Goal: Transaction & Acquisition: Purchase product/service

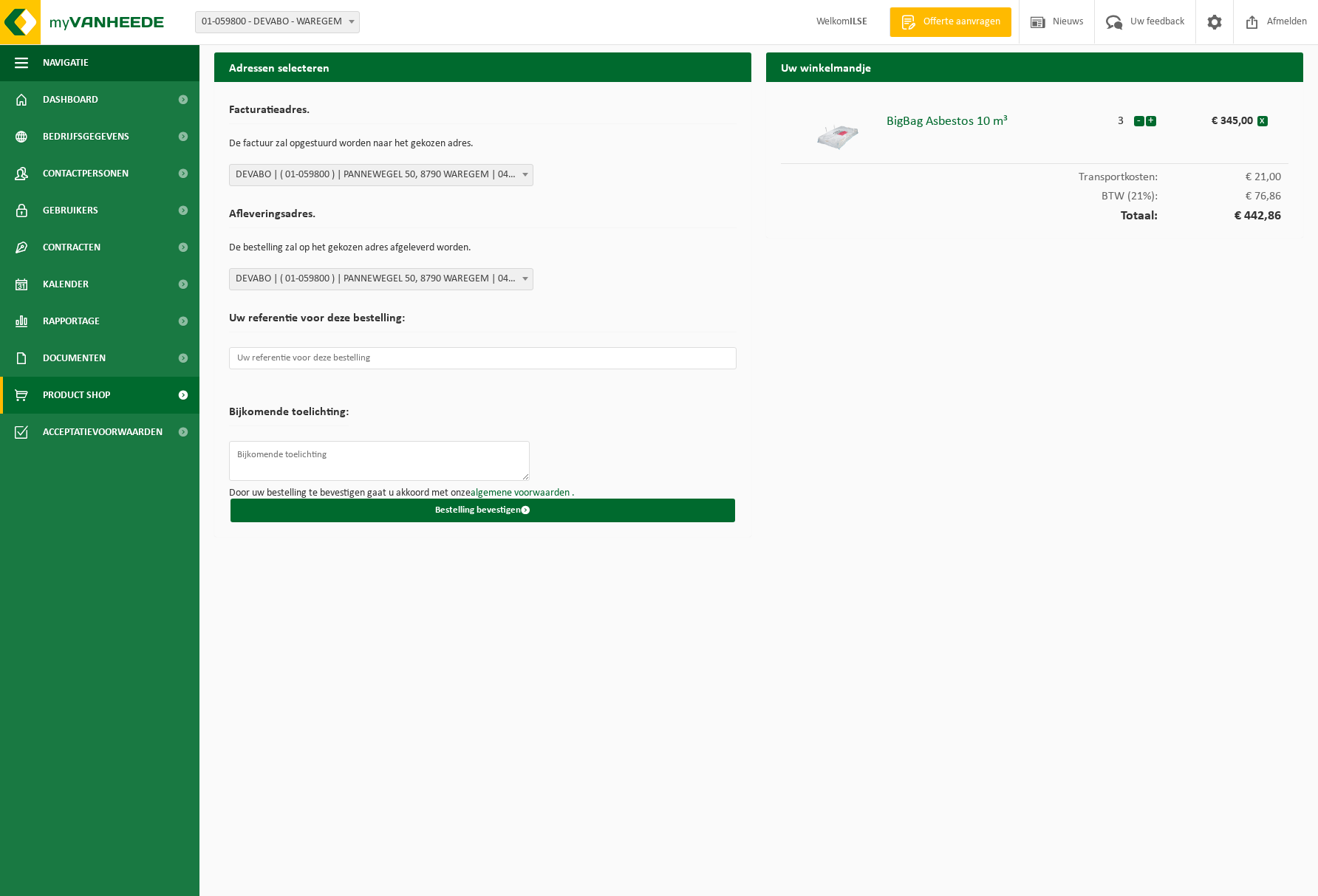
click at [38, 395] on link "Product Shop" at bounding box center [100, 395] width 199 height 37
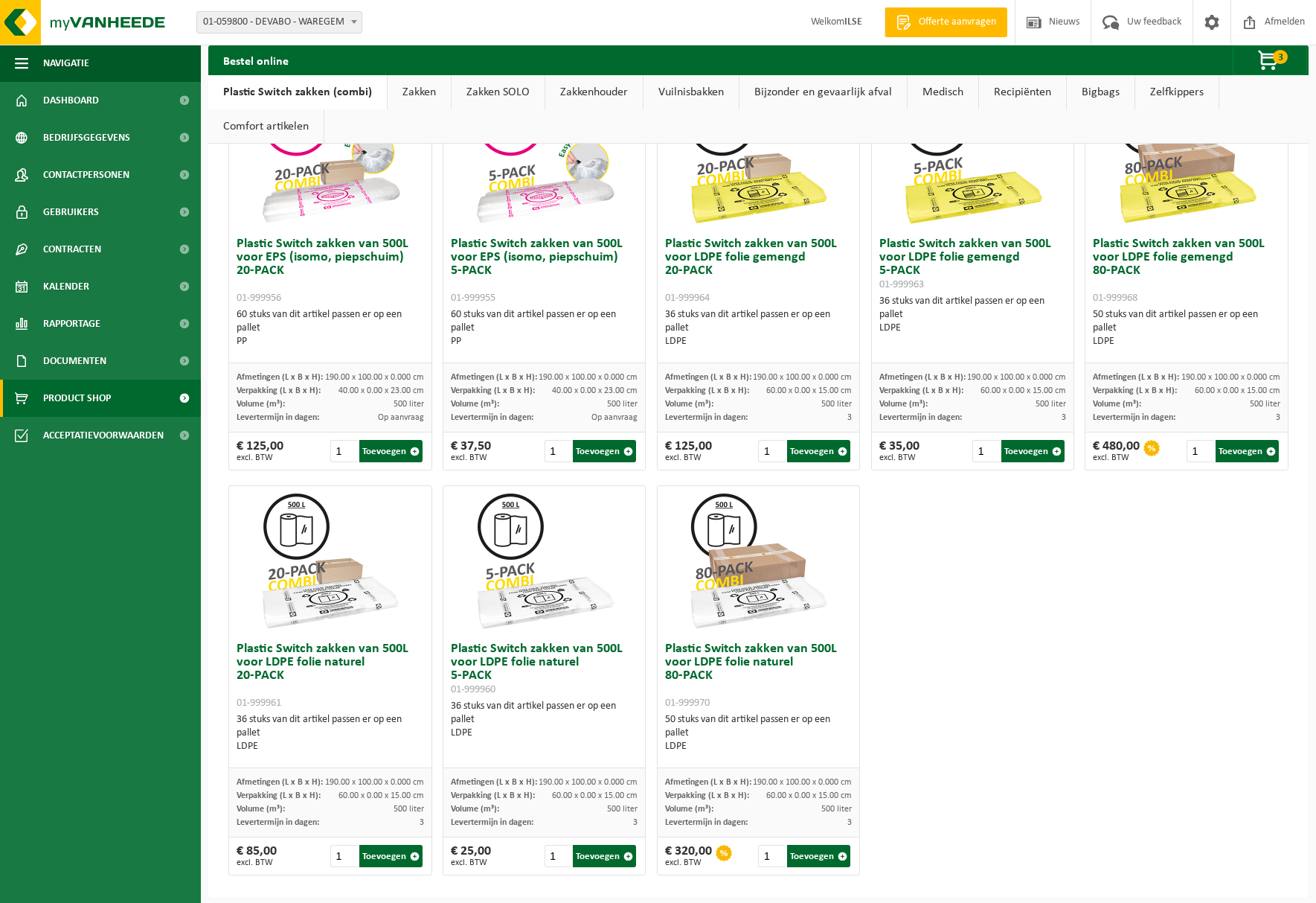
scroll to position [569, 0]
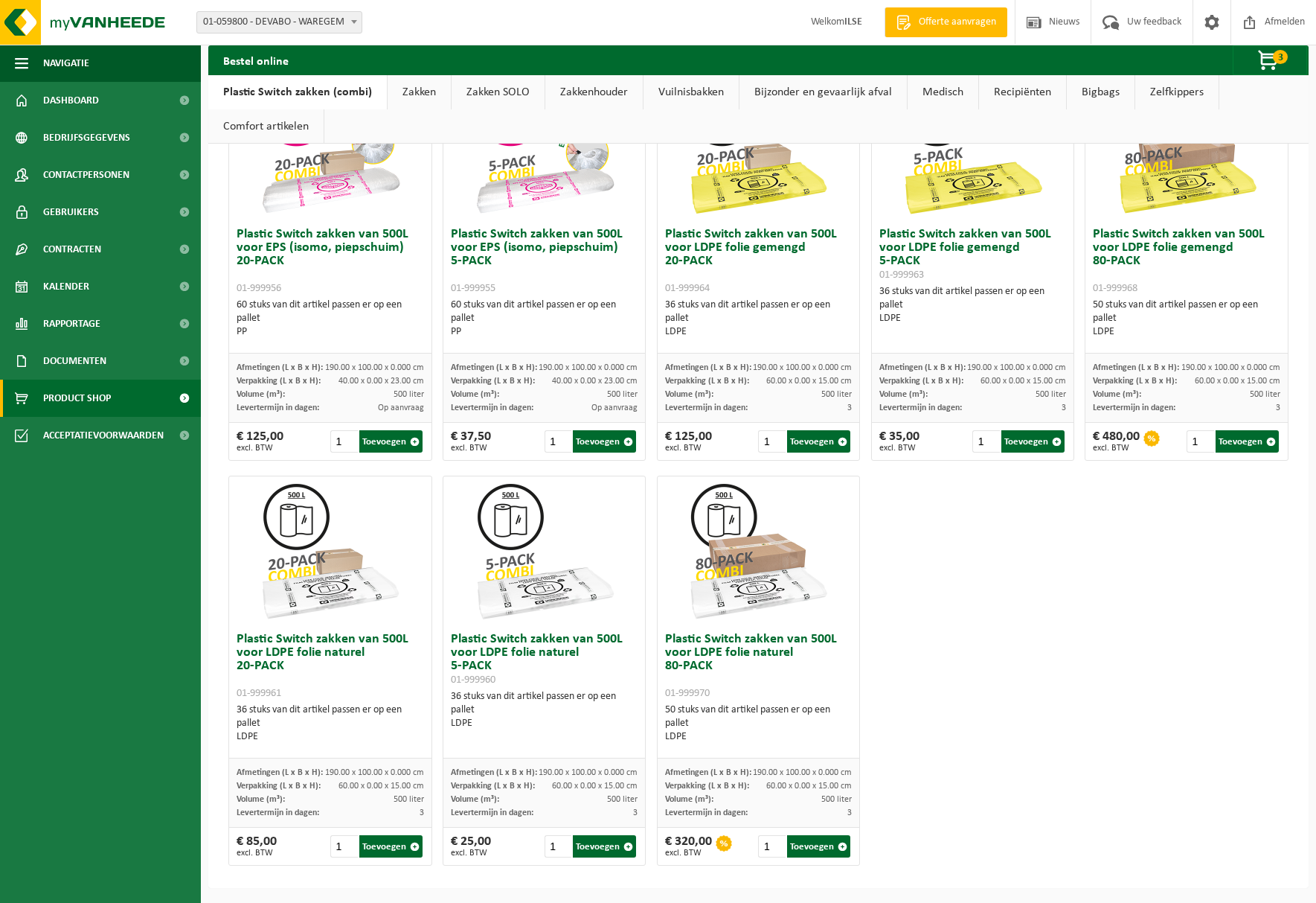
click at [1078, 94] on link "Bigbags" at bounding box center [1101, 91] width 68 height 34
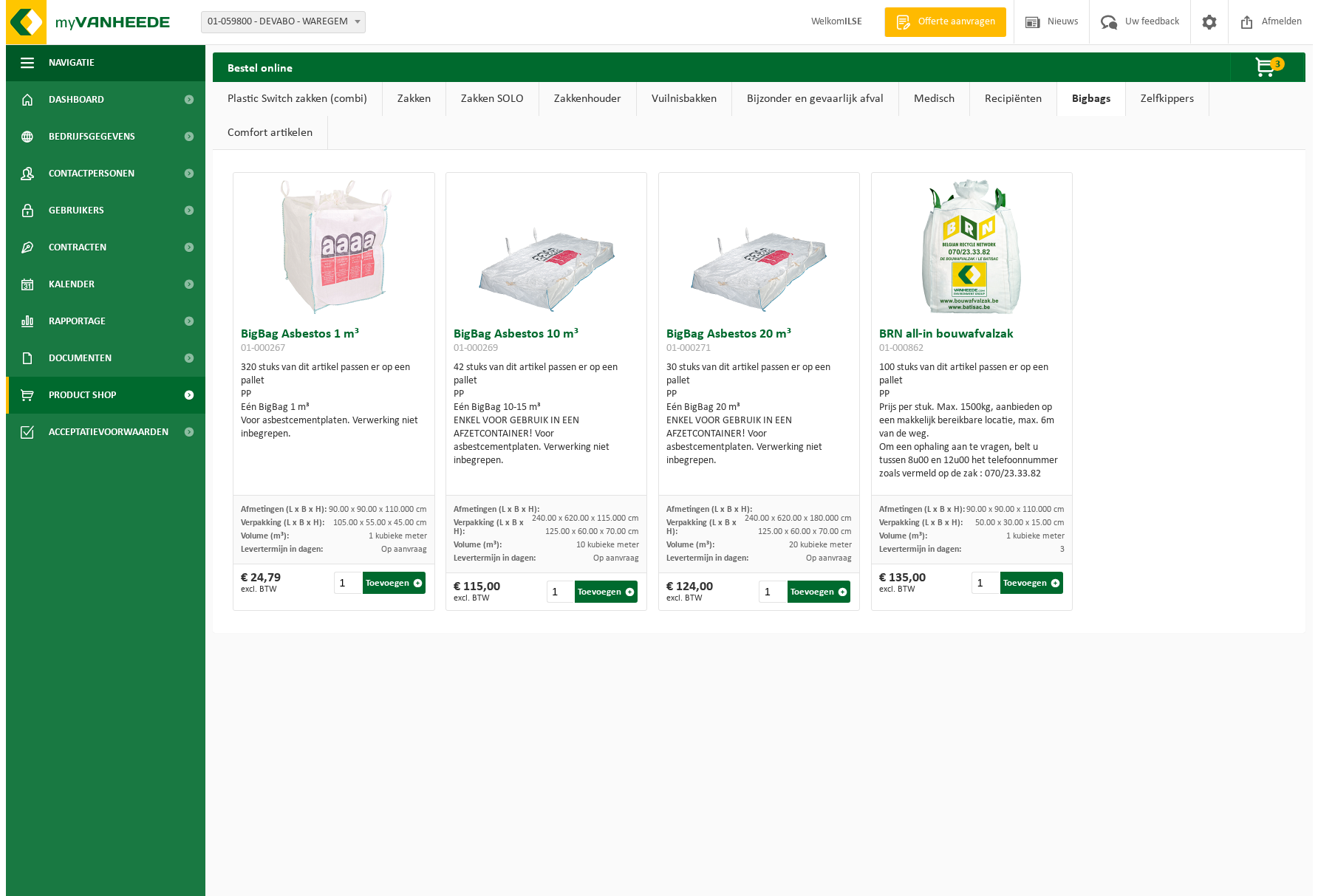
scroll to position [0, 0]
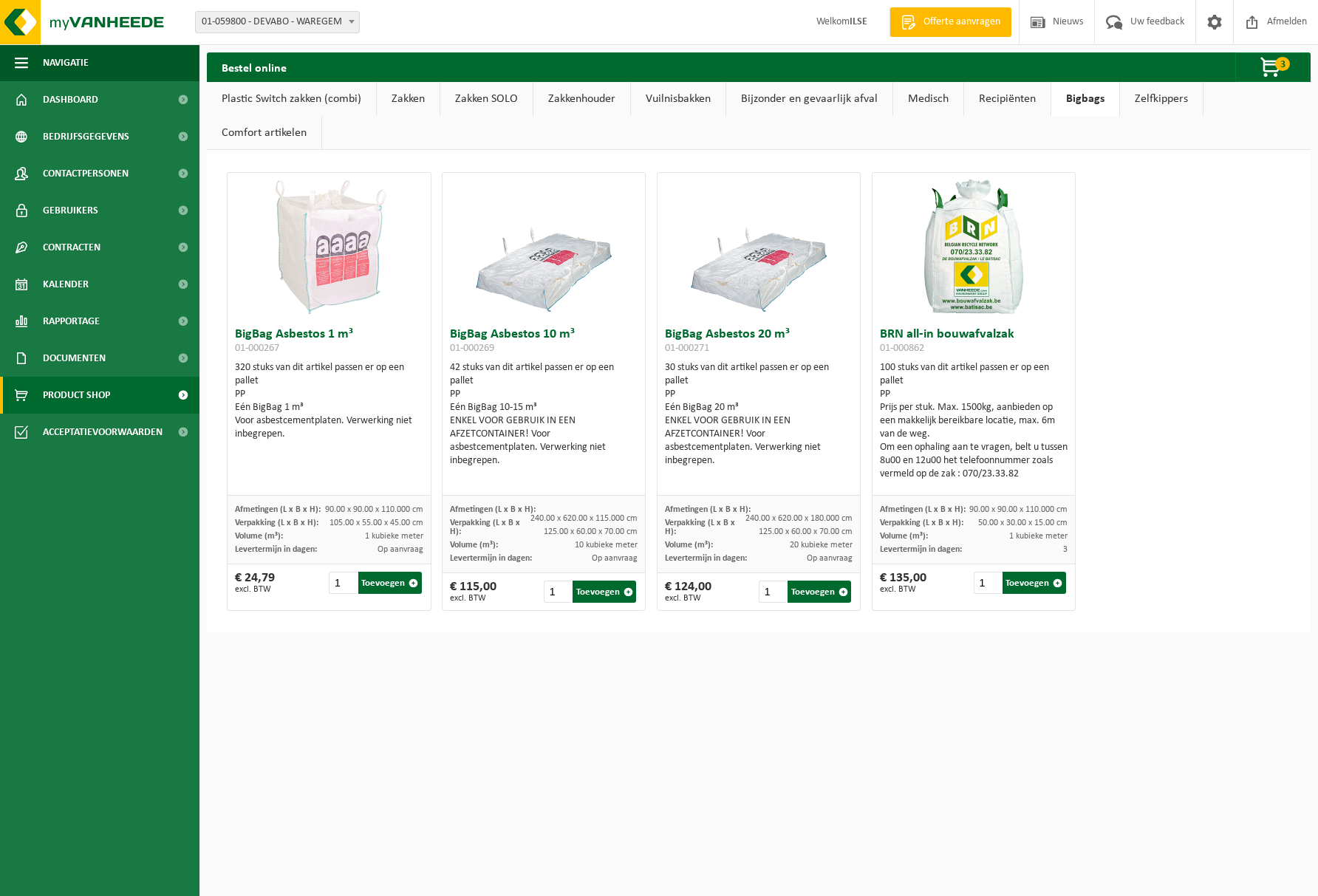
click at [524, 266] on img at bounding box center [543, 246] width 147 height 147
click at [611, 598] on button "Toevoegen" at bounding box center [603, 591] width 63 height 22
click at [1281, 72] on span "button" at bounding box center [1271, 67] width 74 height 29
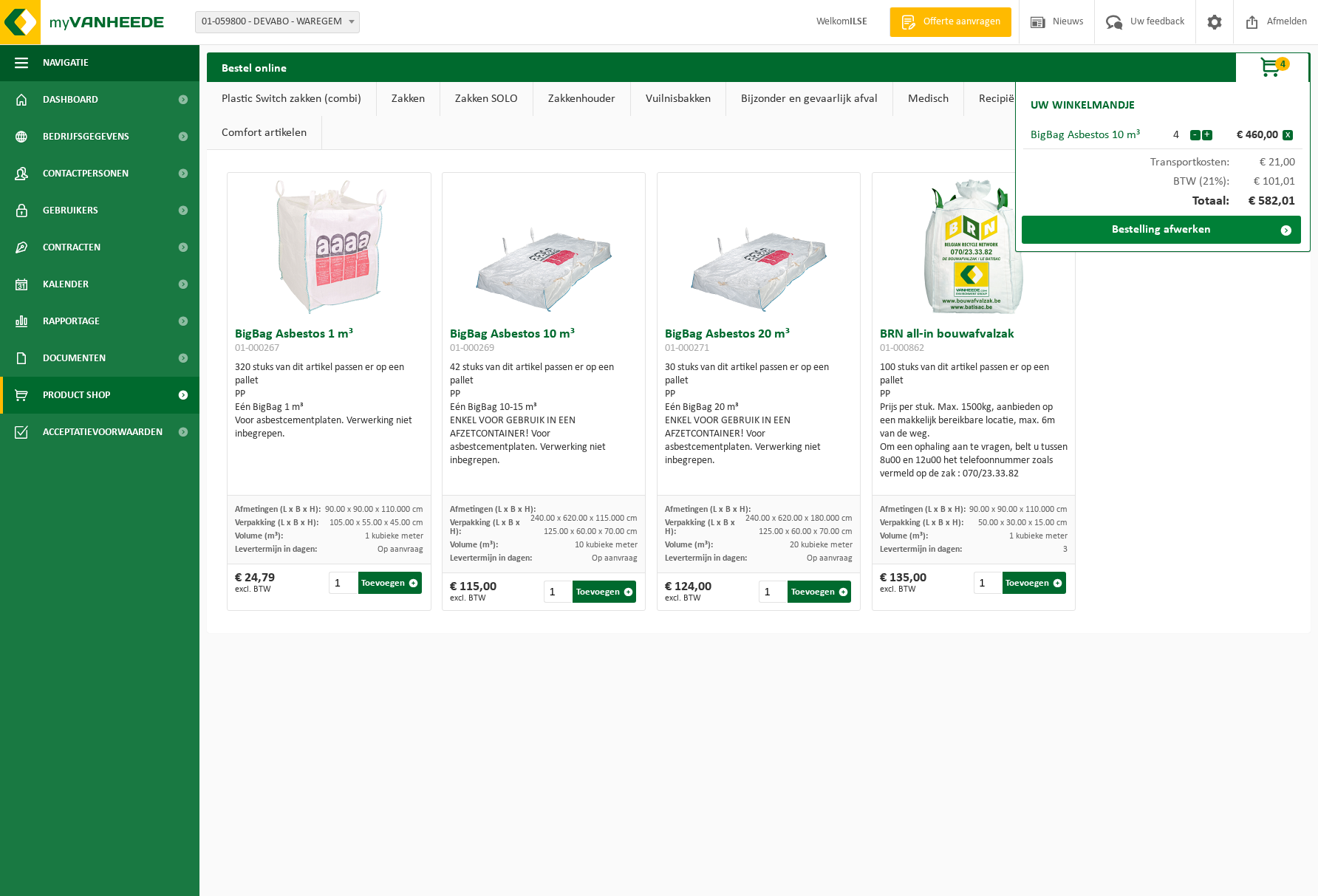
click at [1224, 238] on link "Bestelling afwerken" at bounding box center [1161, 229] width 279 height 28
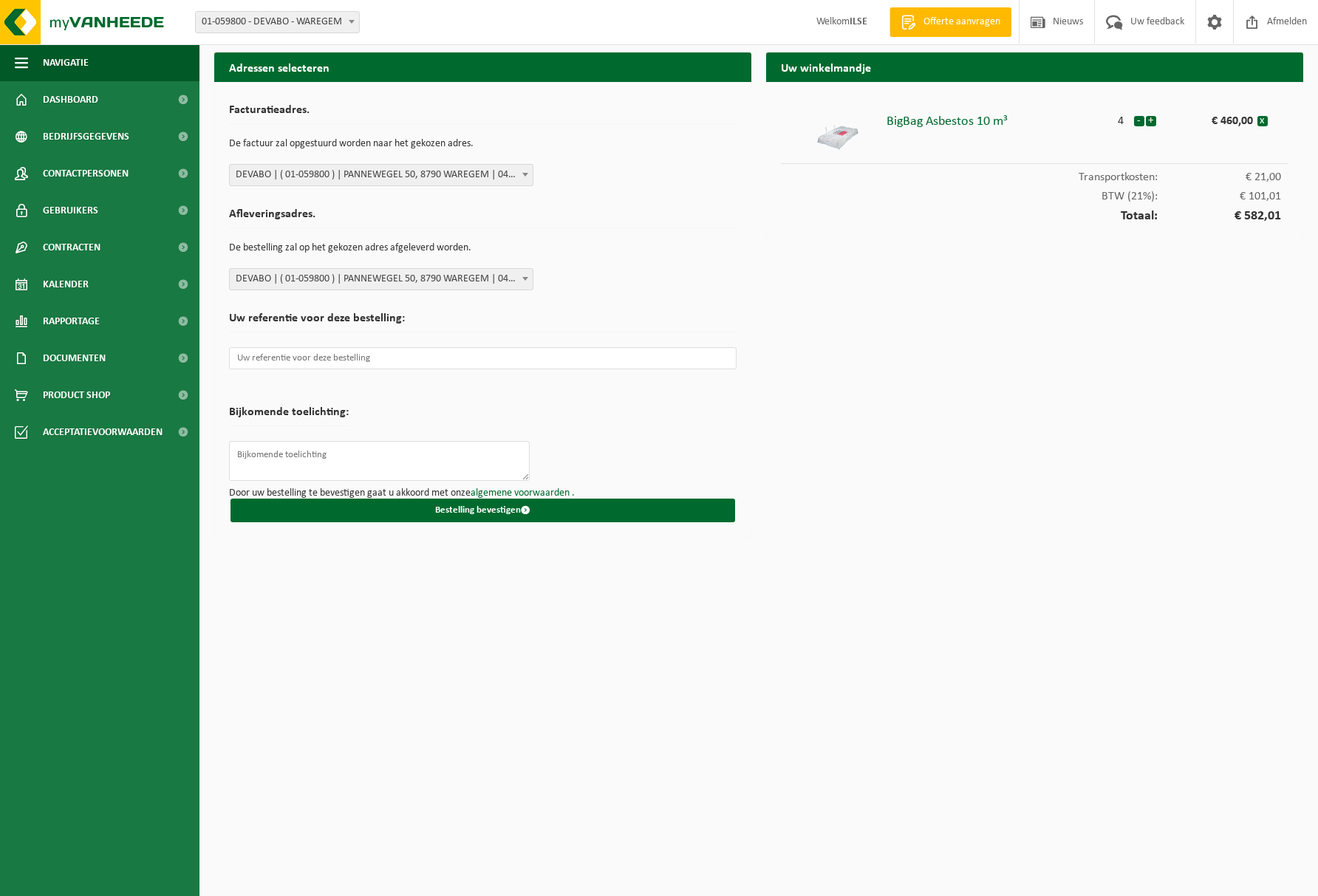
click at [968, 590] on html "Vestiging: 01-059800 - DEVABO - WAREGEM 01-059800 - DEVABO - WAREGEM Welkom ILS…" at bounding box center [659, 448] width 1318 height 896
click at [337, 363] on input "text" at bounding box center [483, 358] width 508 height 22
click at [528, 507] on span "submit" at bounding box center [525, 509] width 10 height 10
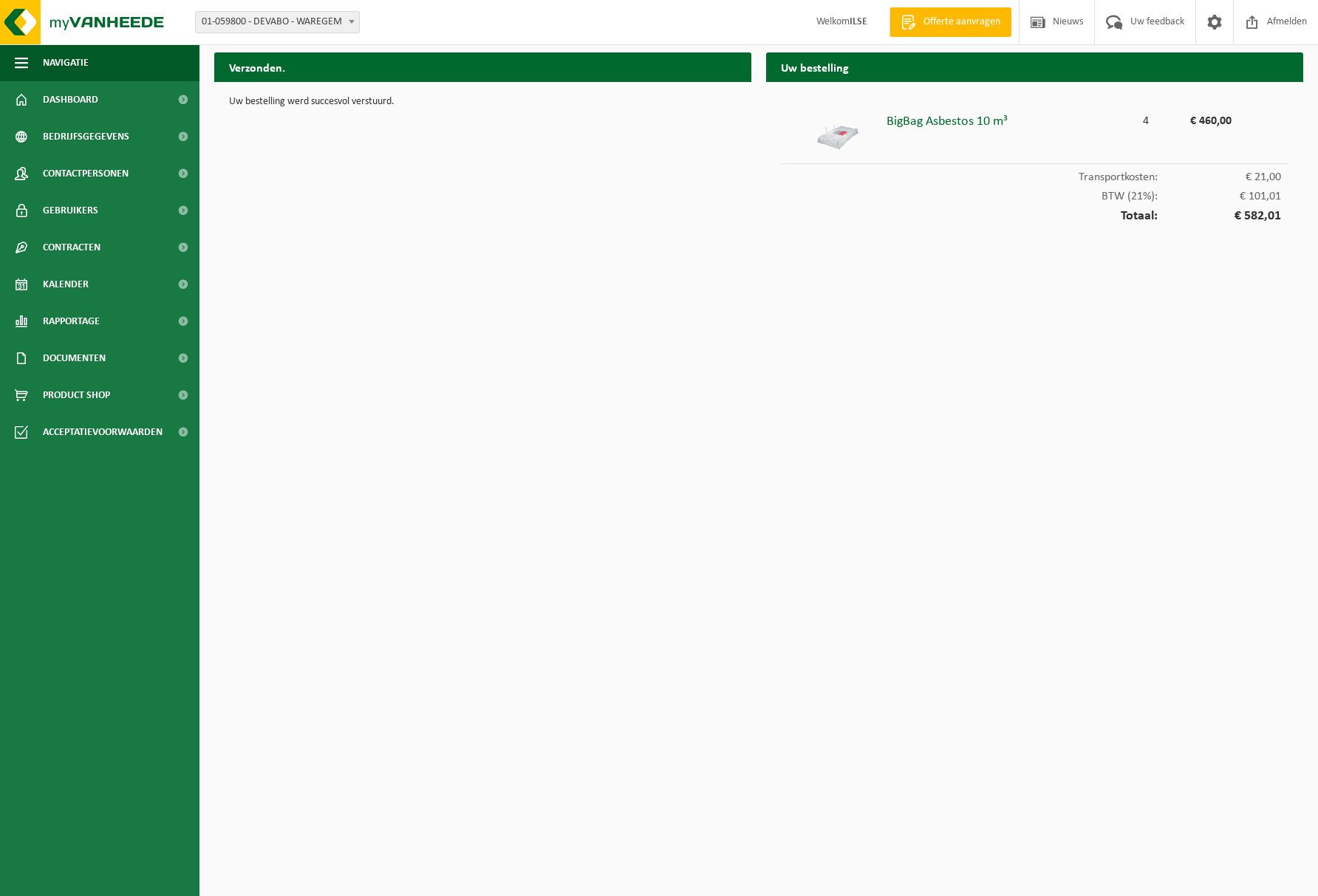
click at [935, 277] on html "Vestiging: 01-059800 - DEVABO - WAREGEM 01-059800 - DEVABO - WAREGEM Welkom ILS…" at bounding box center [659, 448] width 1318 height 896
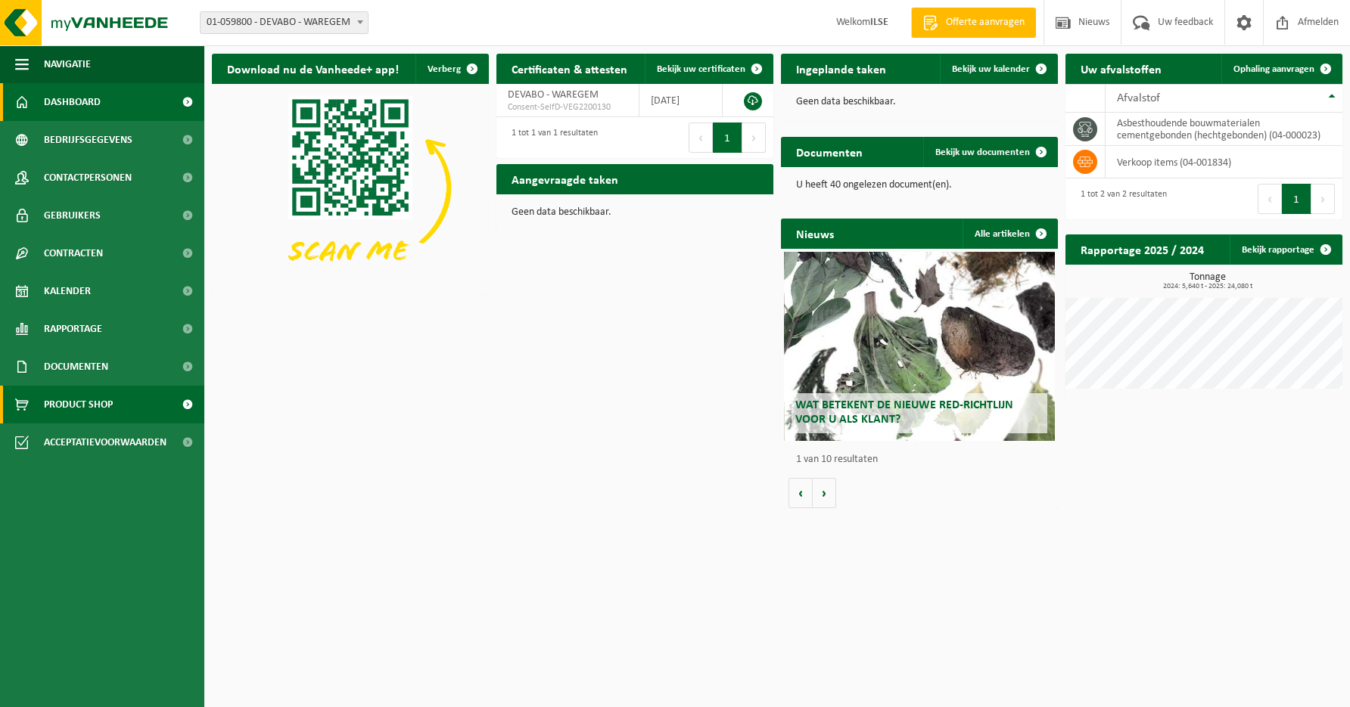
click at [122, 413] on link "Product Shop" at bounding box center [102, 405] width 204 height 38
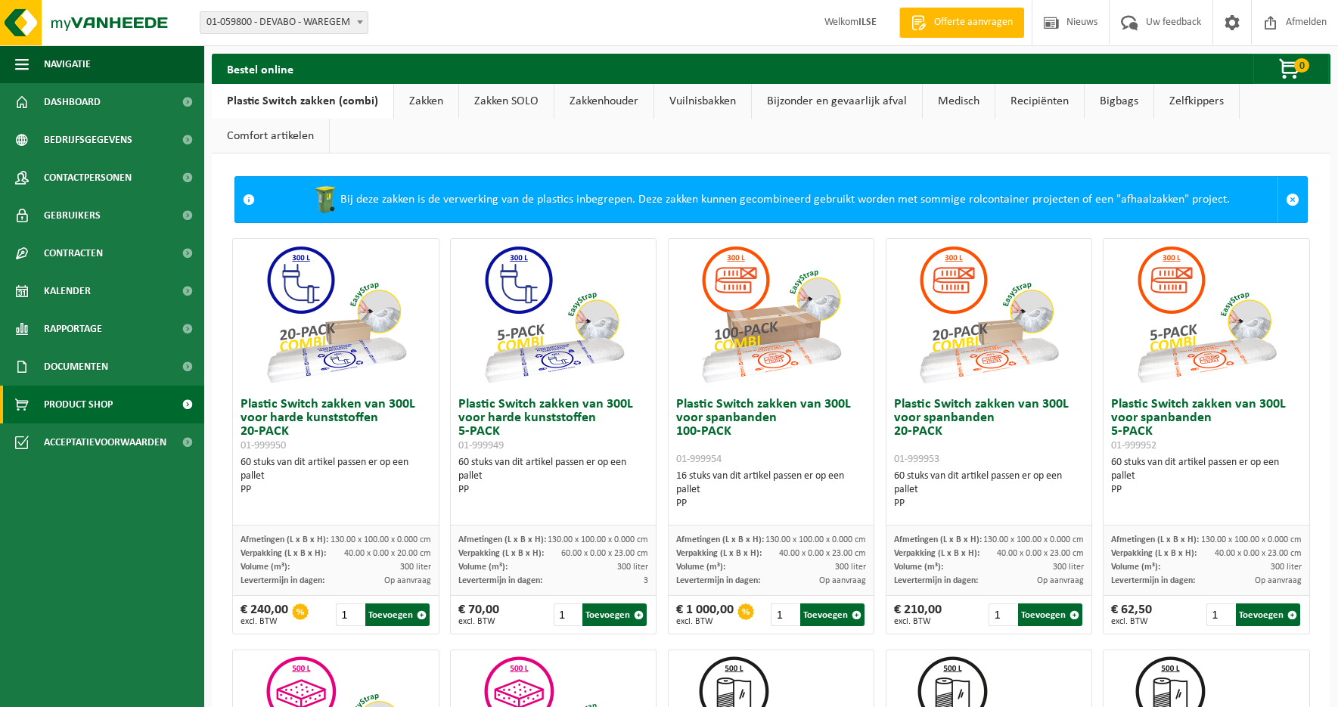
click at [616, 102] on link "Zakkenhouder" at bounding box center [603, 101] width 99 height 35
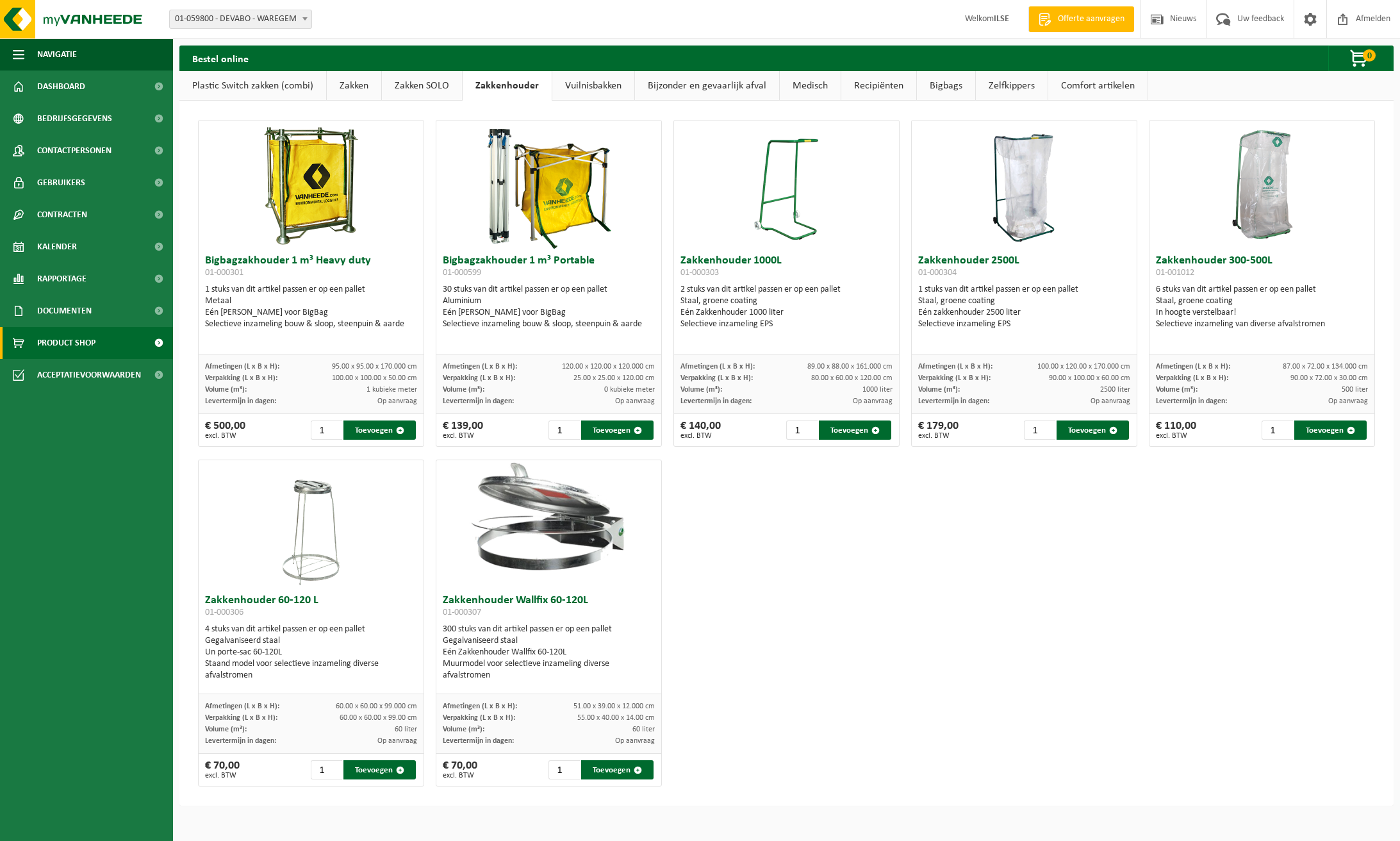
click at [1022, 86] on link "Zelfkippers" at bounding box center [1011, 86] width 72 height 30
